Goal: Information Seeking & Learning: Understand process/instructions

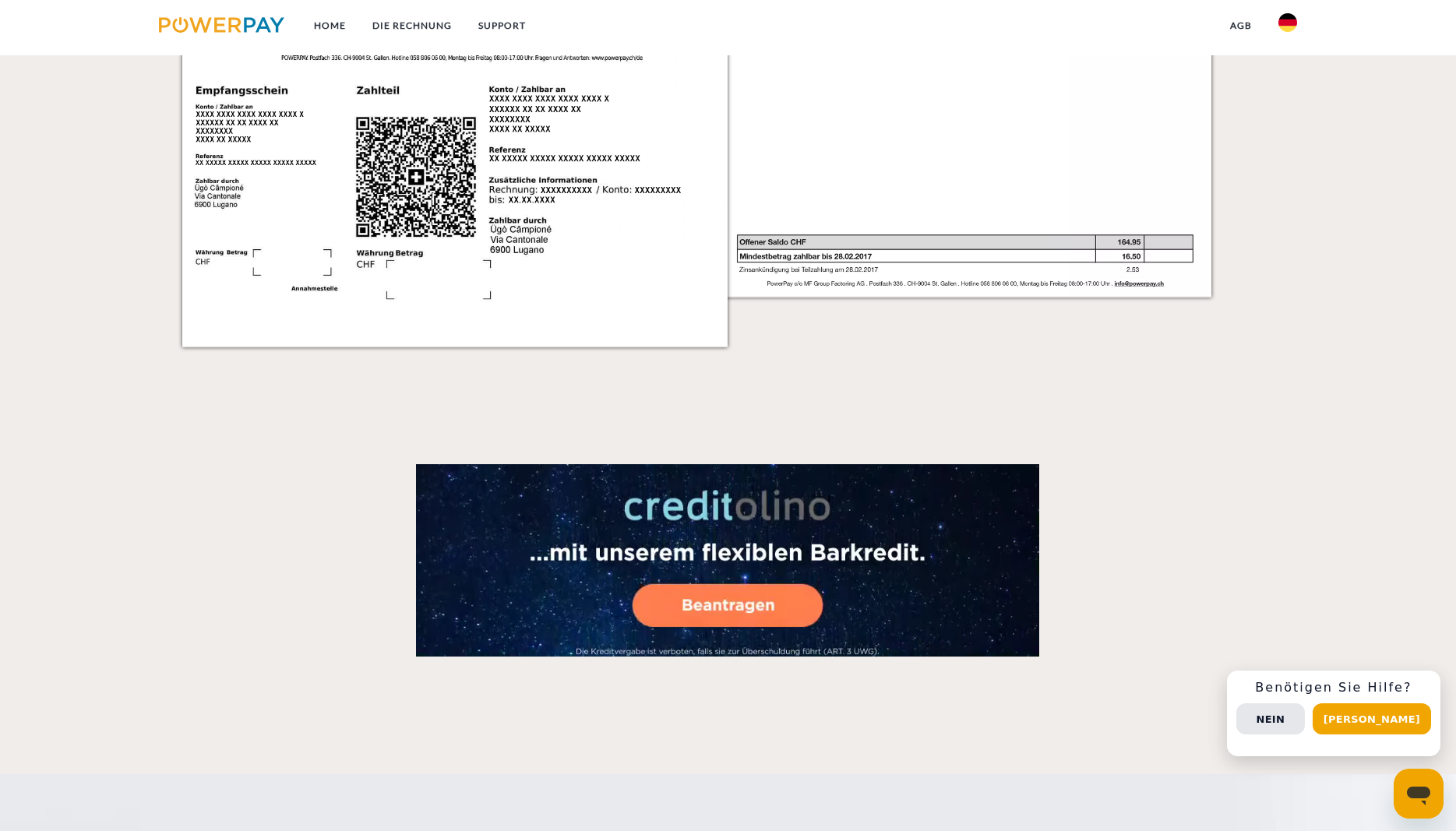
scroll to position [2464, 0]
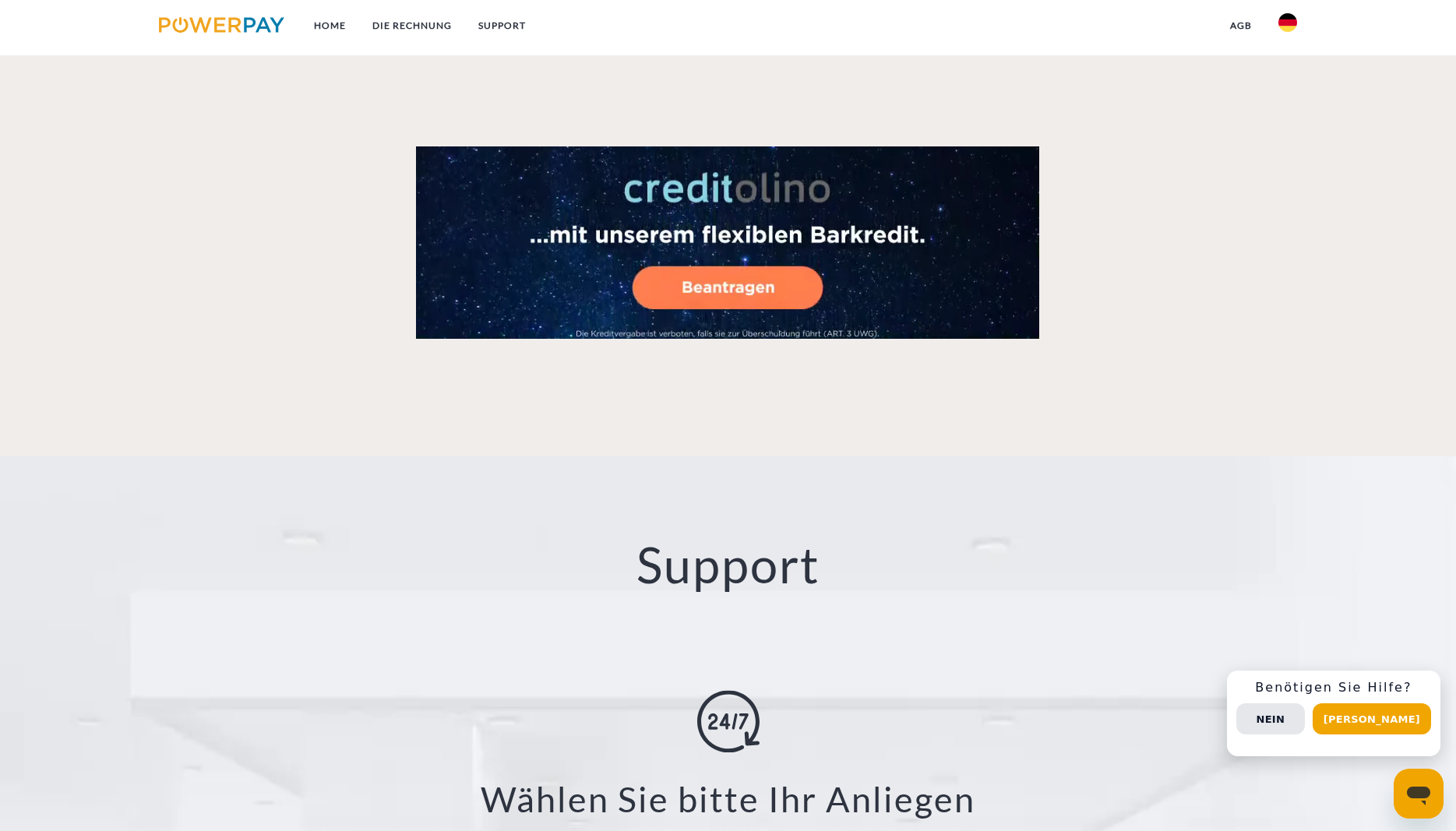
drag, startPoint x: 961, startPoint y: 464, endPoint x: 997, endPoint y: 457, distance: 36.7
click at [963, 464] on div "Support X Zustellungsart ändern Formular Rückerstattung Formular Teilzahlung Fo…" at bounding box center [728, 757] width 1456 height 600
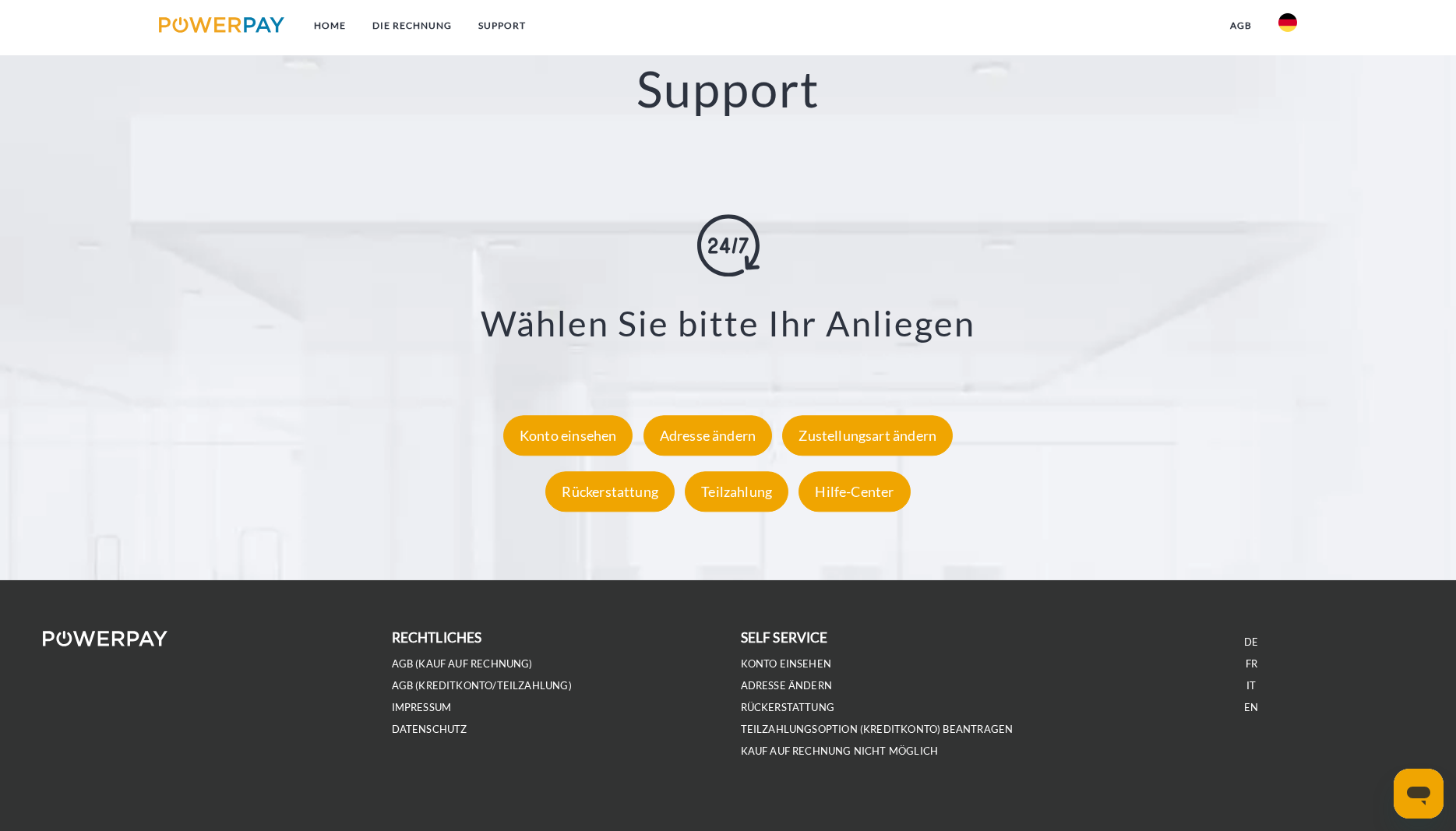
scroll to position [2954, 0]
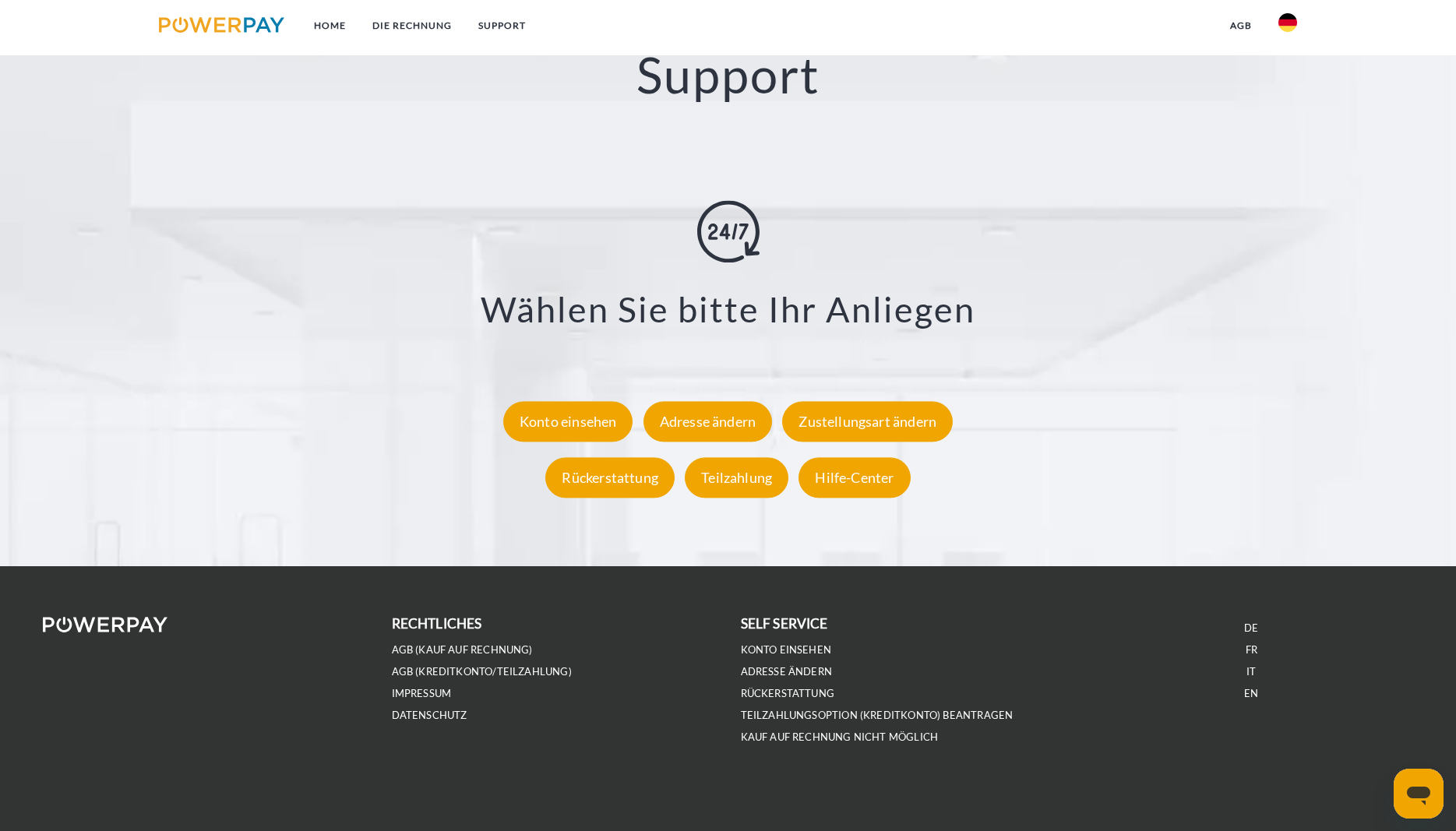
click at [946, 529] on div "Support X Zustellungsart ändern Formular Rückerstattung Formular Teilzahlung Fo…" at bounding box center [728, 266] width 1456 height 600
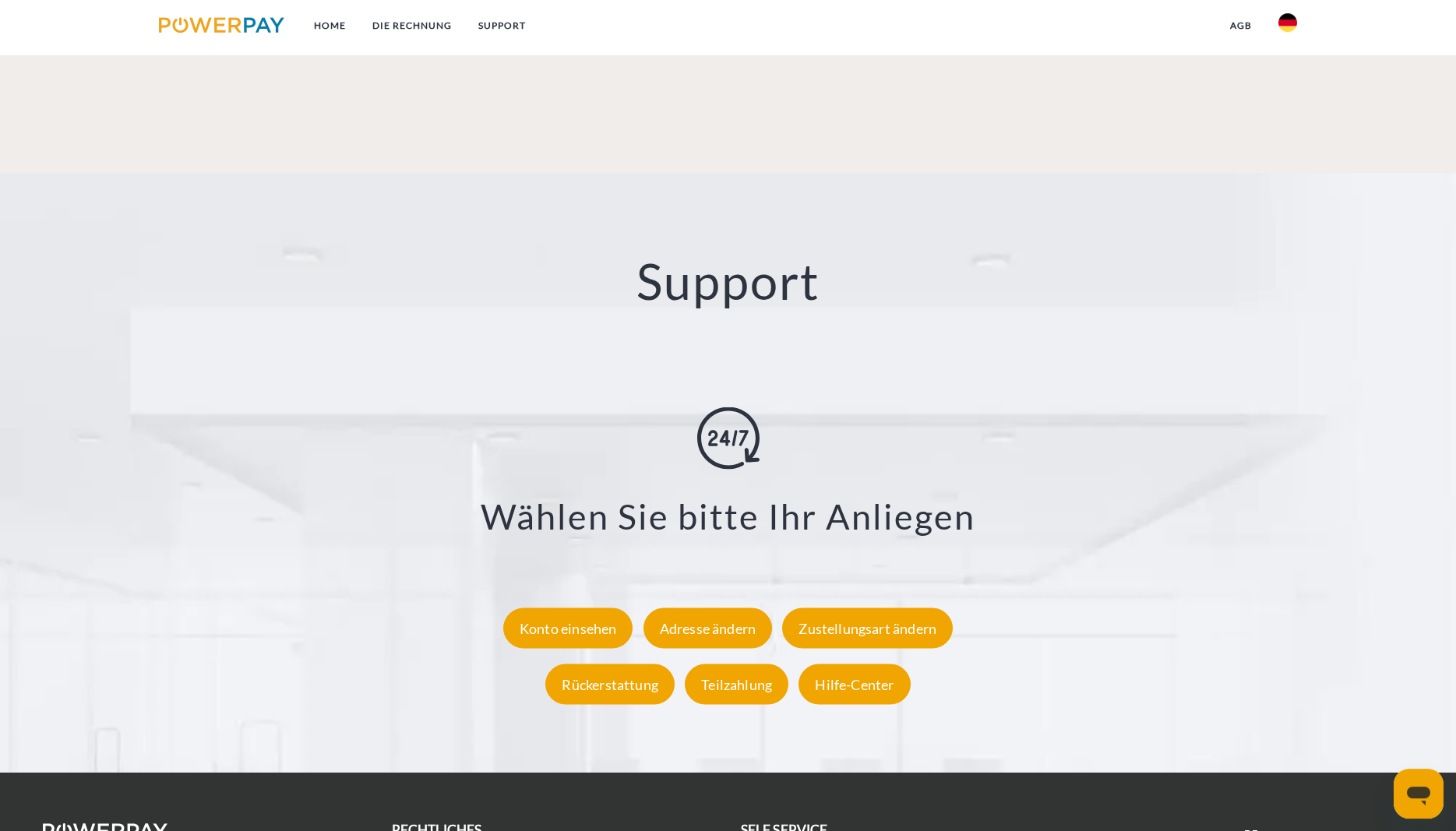
scroll to position [2715, 0]
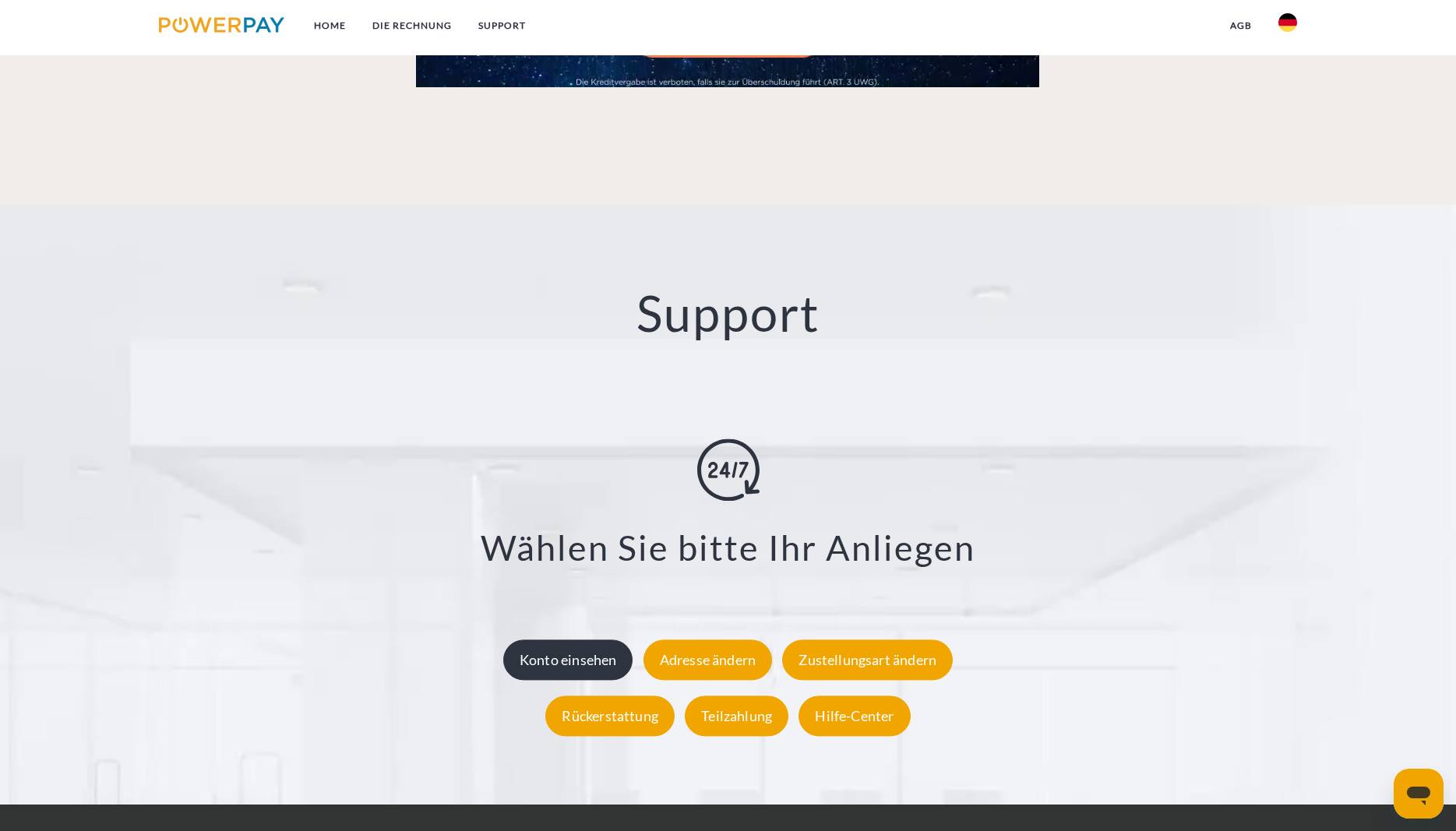
click at [565, 668] on div "Konto einsehen" at bounding box center [568, 660] width 130 height 41
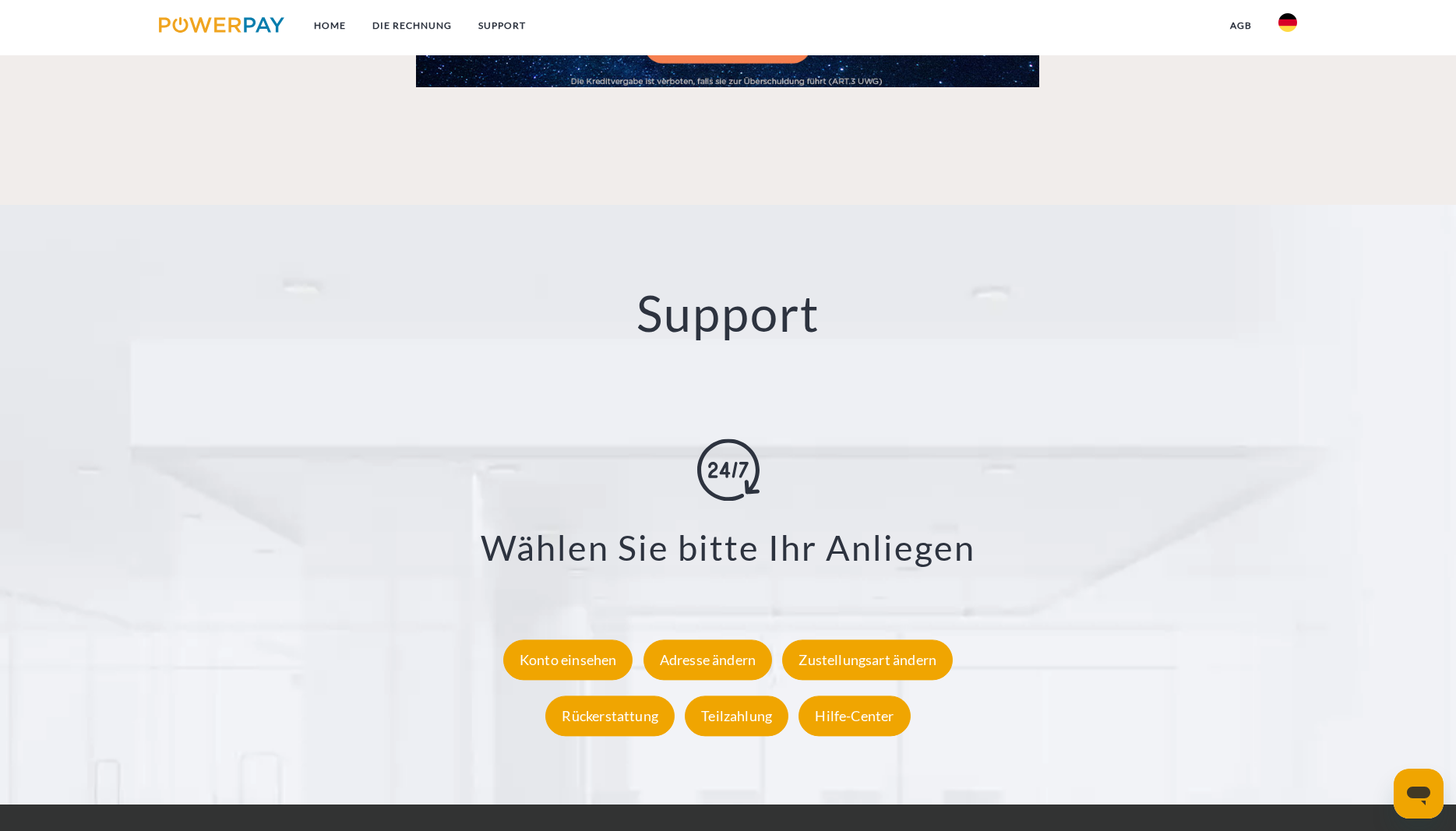
drag, startPoint x: 914, startPoint y: 362, endPoint x: 923, endPoint y: 361, distance: 9.1
click at [916, 362] on div "Support X Zustellungsart ändern Formular Rückerstattung Formular Teilzahlung Fo…" at bounding box center [728, 504] width 1456 height 600
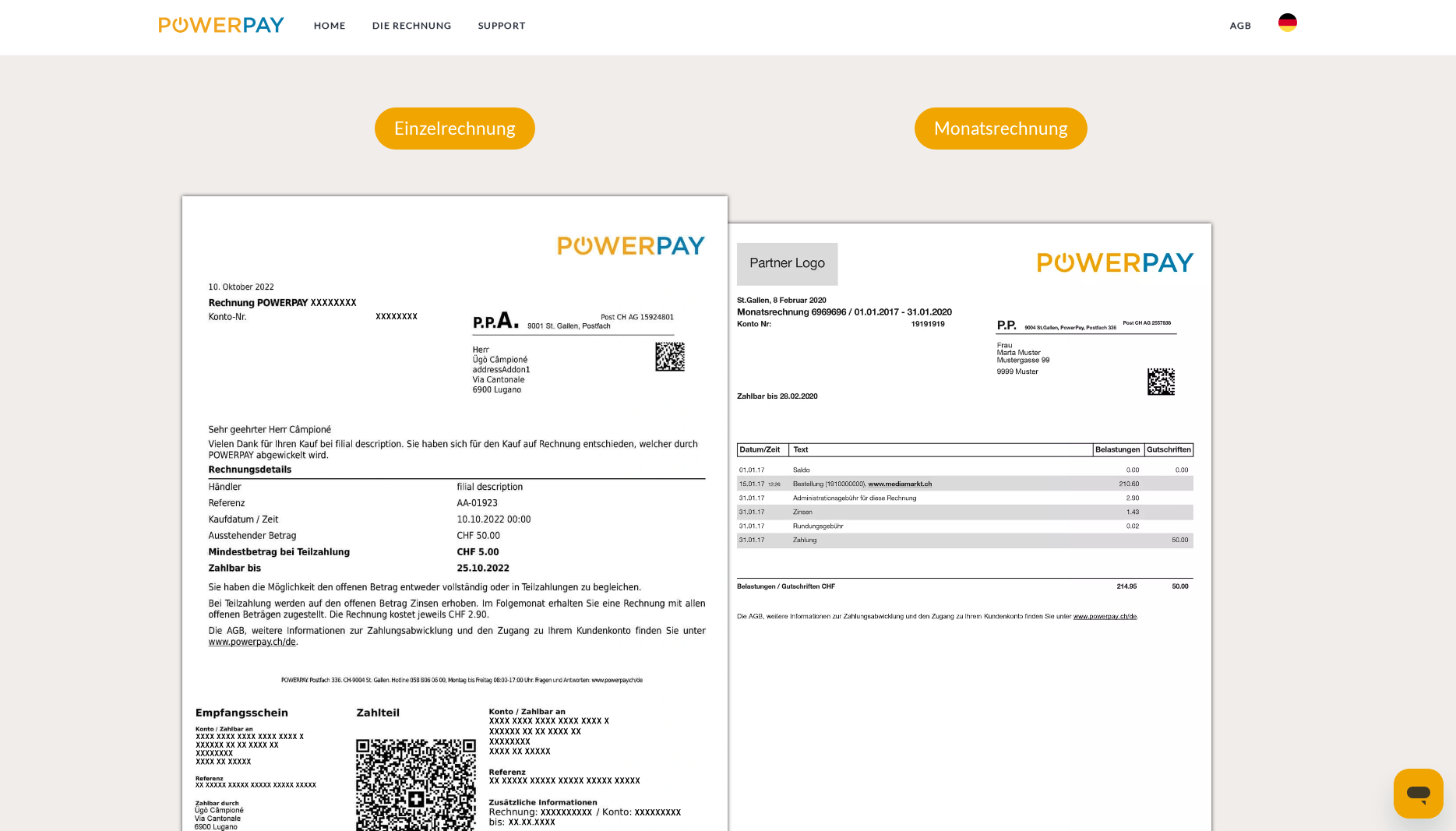
scroll to position [1205, 0]
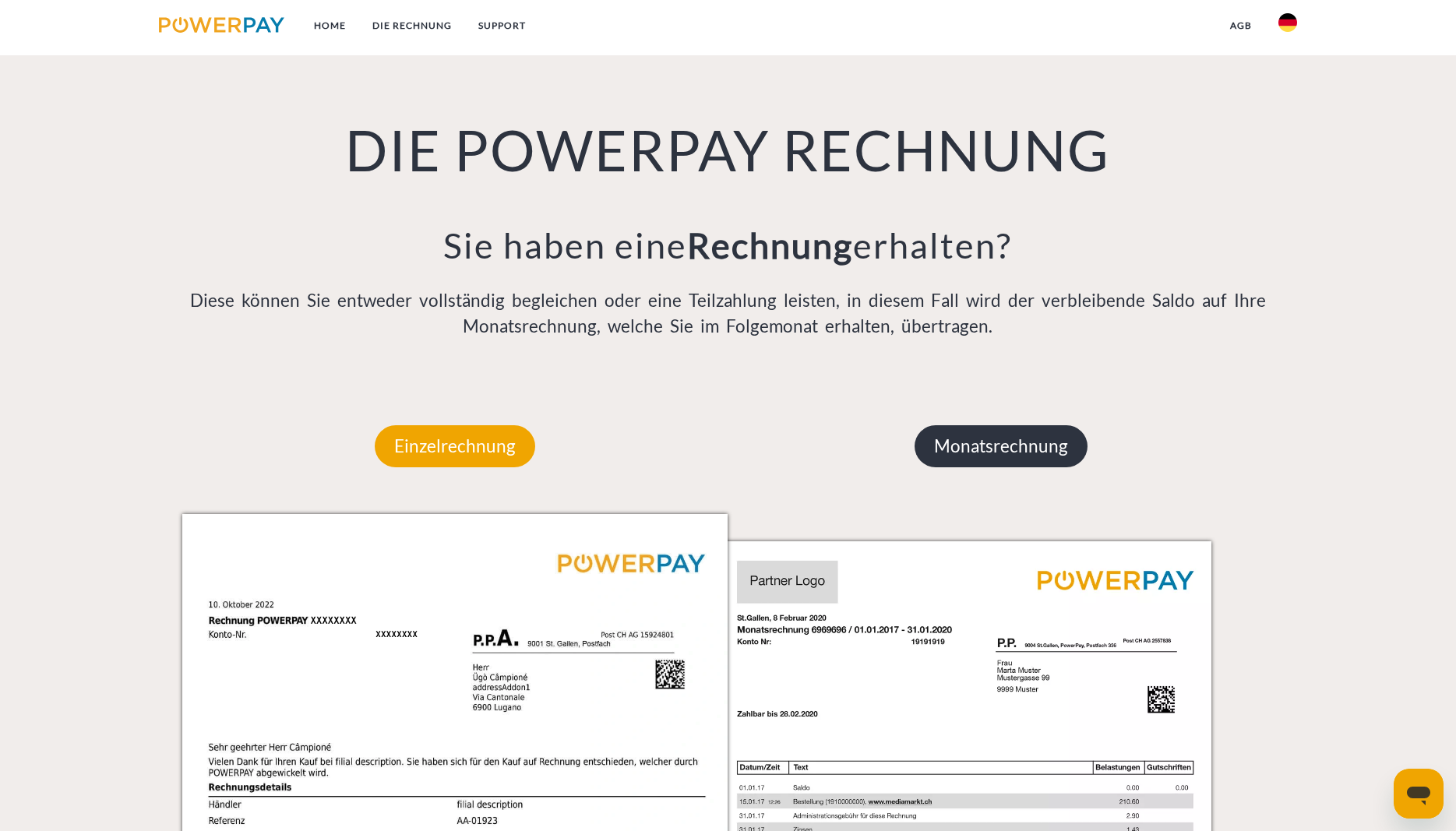
click at [977, 462] on p "Monatsrechnung" at bounding box center [1002, 446] width 173 height 42
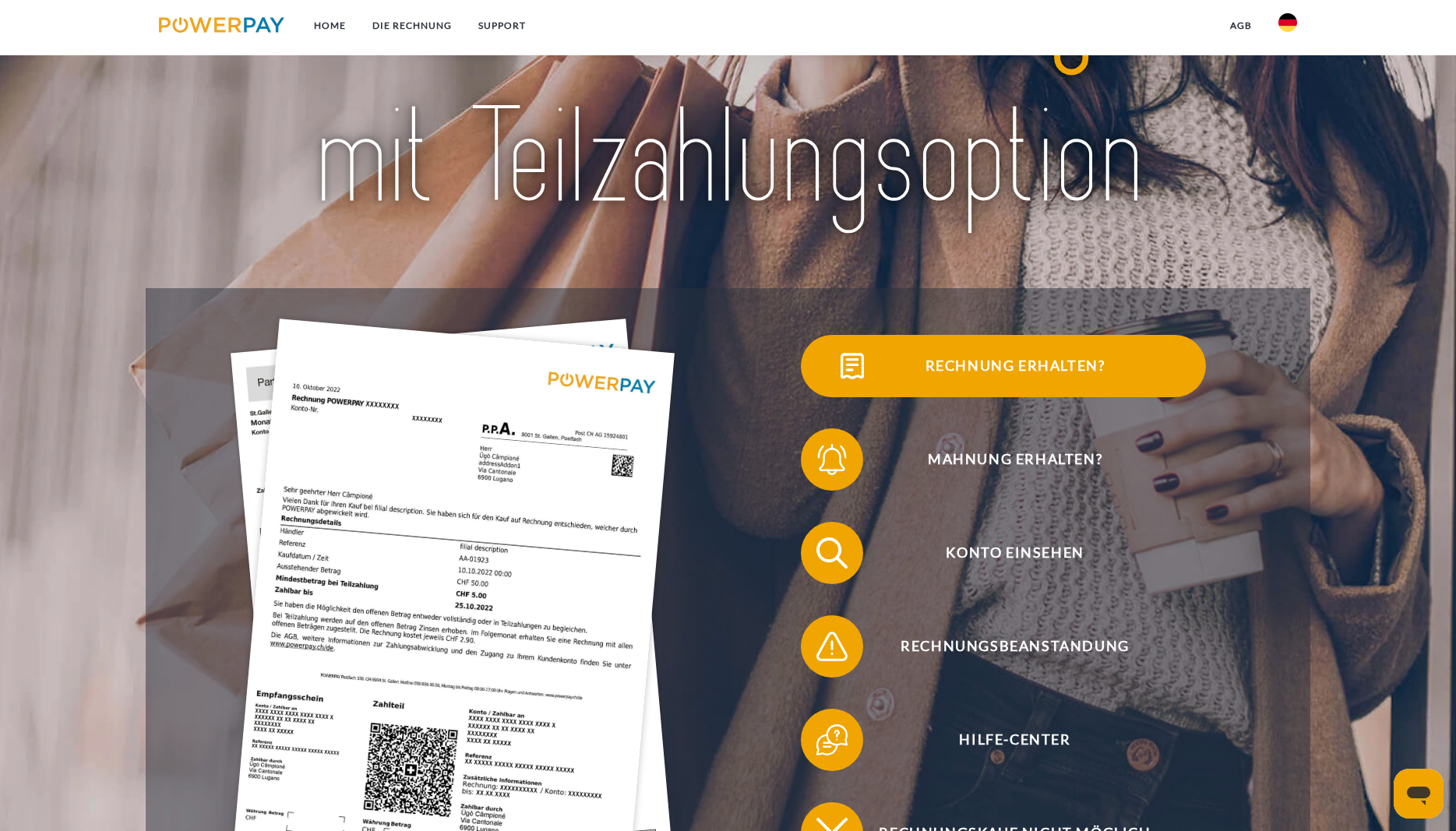
scroll to position [0, 0]
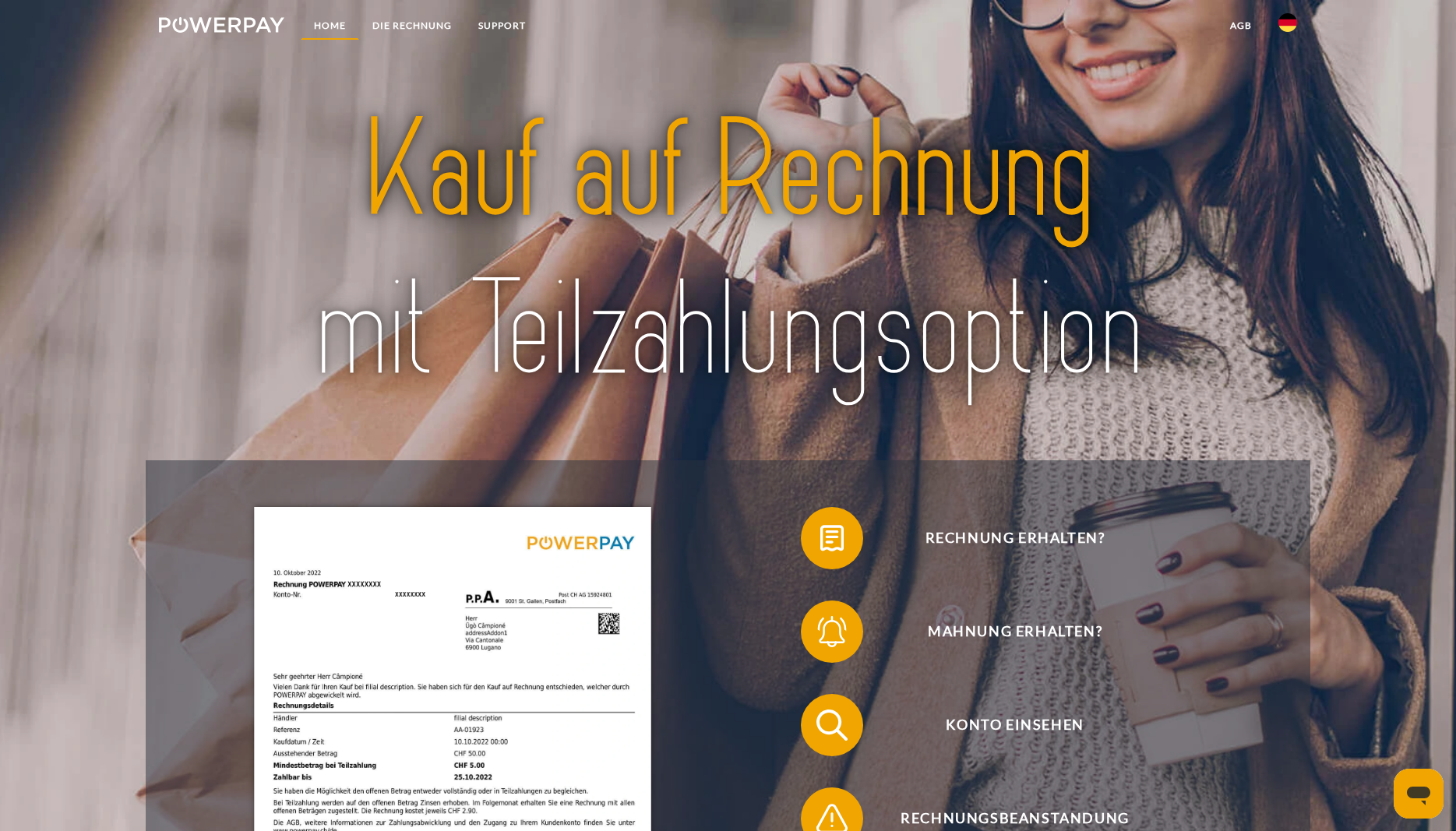
click at [326, 30] on link "Home" at bounding box center [330, 25] width 58 height 28
click at [396, 26] on link "DIE RECHNUNG" at bounding box center [412, 25] width 106 height 28
click at [526, 25] on link "SUPPORT" at bounding box center [502, 25] width 74 height 28
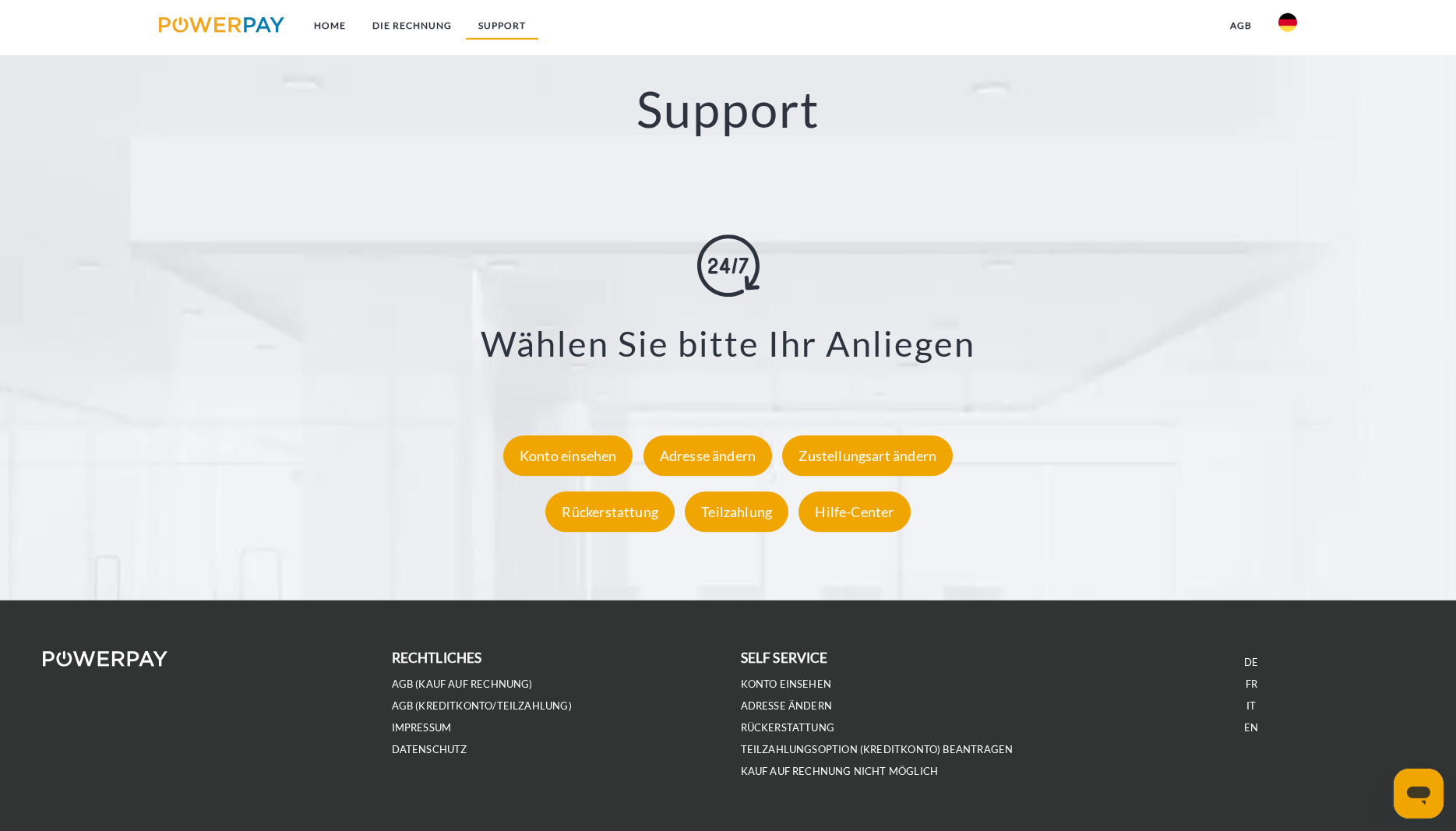
scroll to position [2920, 0]
click at [337, 359] on h3 "Wählen Sie bitte Ihr Anliegen" at bounding box center [728, 343] width 1271 height 43
click at [771, 773] on link "Kauf auf Rechnung nicht möglich" at bounding box center [840, 771] width 198 height 13
